Goal: Task Accomplishment & Management: Complete application form

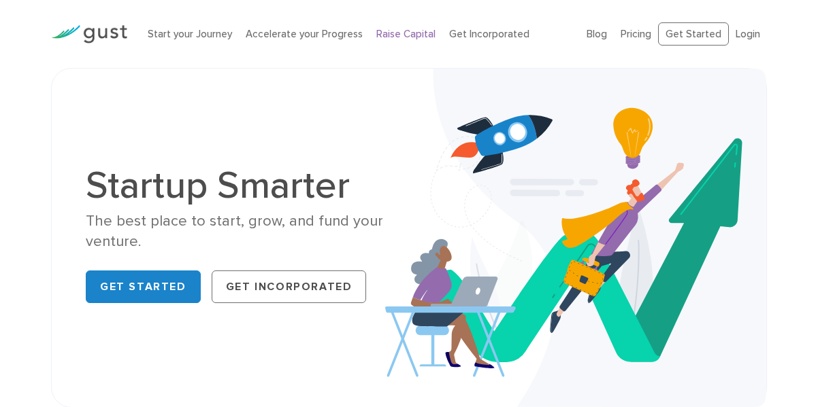
click at [407, 35] on link "Raise Capital" at bounding box center [405, 34] width 59 height 12
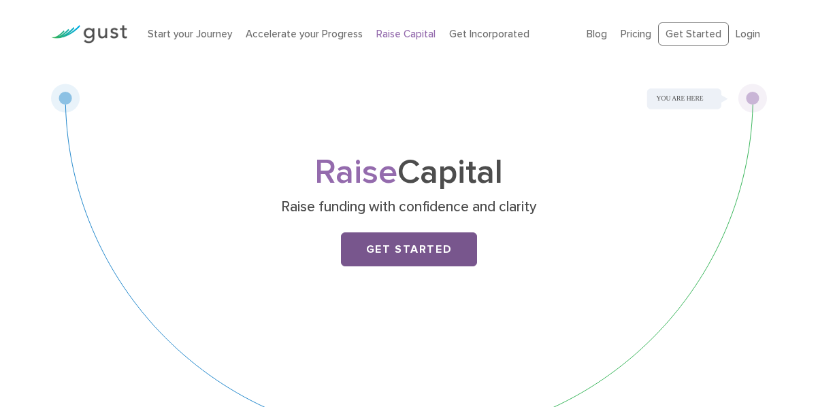
click at [437, 240] on link "Get Started" at bounding box center [409, 250] width 136 height 34
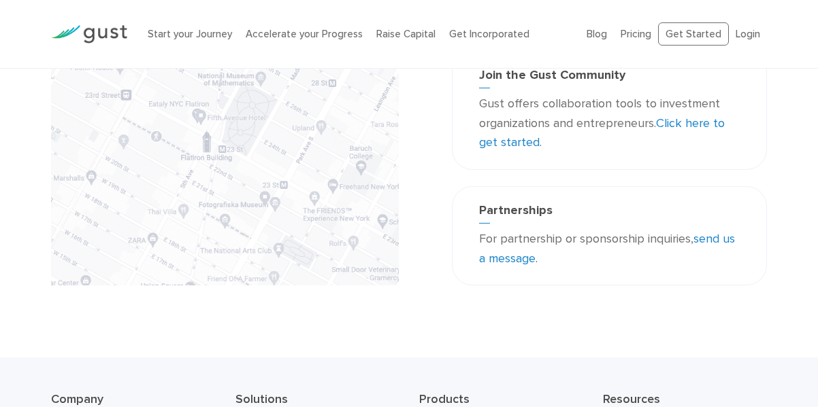
scroll to position [546, 0]
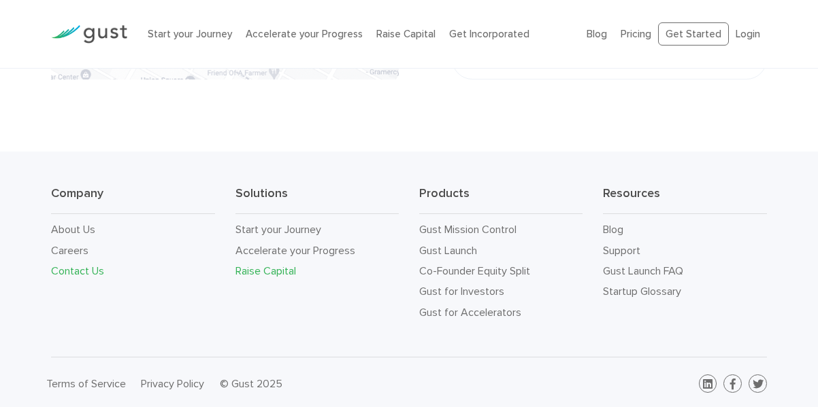
click at [269, 267] on link "Raise Capital" at bounding box center [265, 271] width 61 height 13
